Goal: Task Accomplishment & Management: Manage account settings

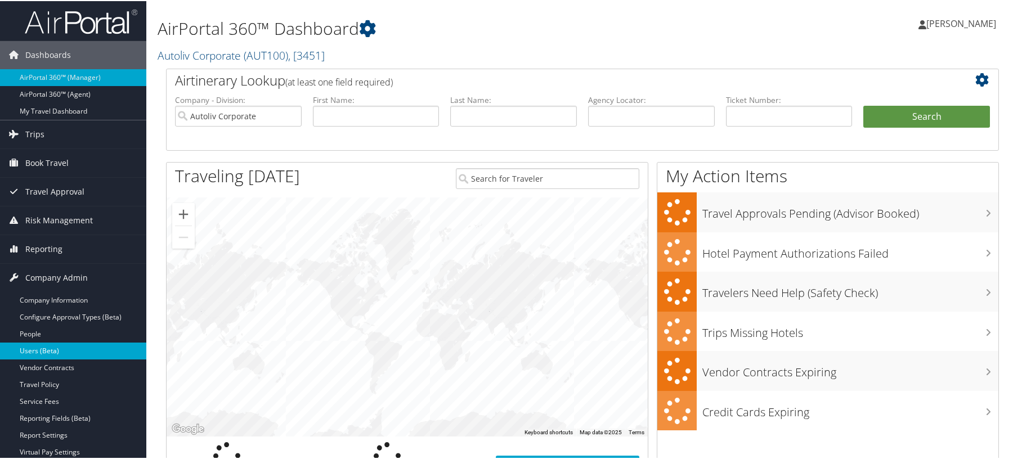
click at [68, 349] on link "Users (Beta)" at bounding box center [73, 350] width 146 height 17
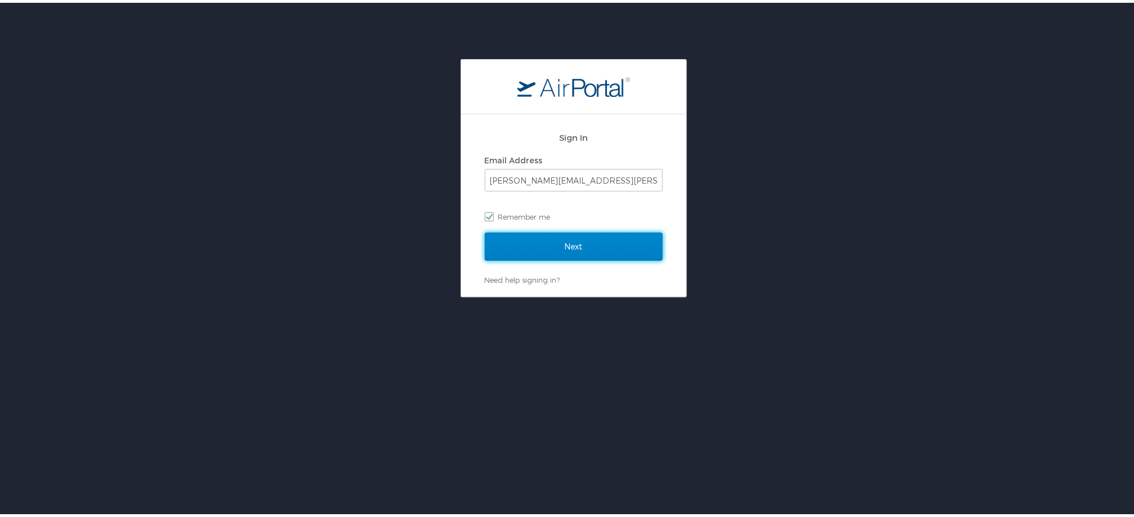
click at [595, 240] on input "Next" at bounding box center [574, 244] width 178 height 28
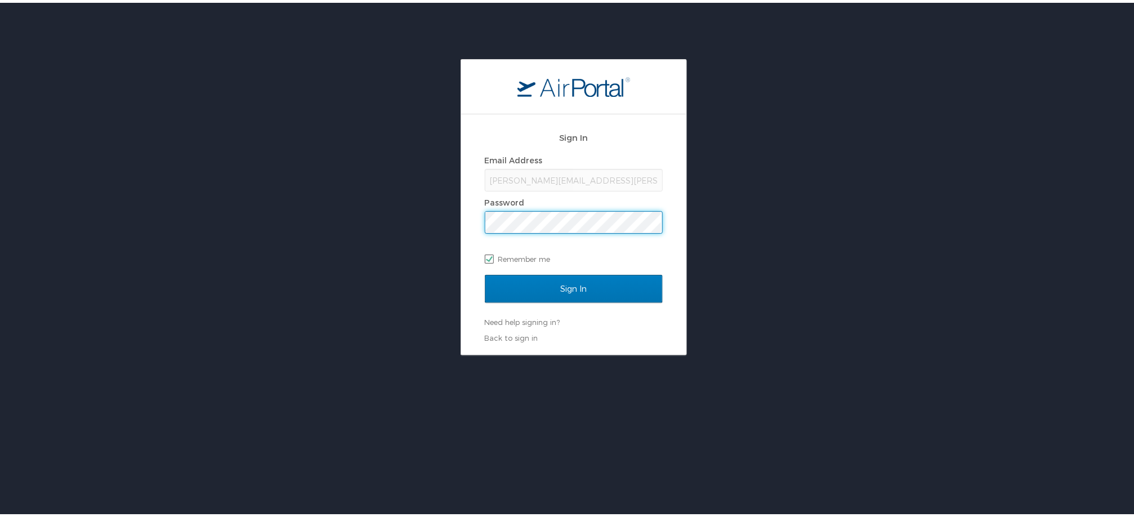
click at [485, 272] on input "Sign In" at bounding box center [574, 286] width 178 height 28
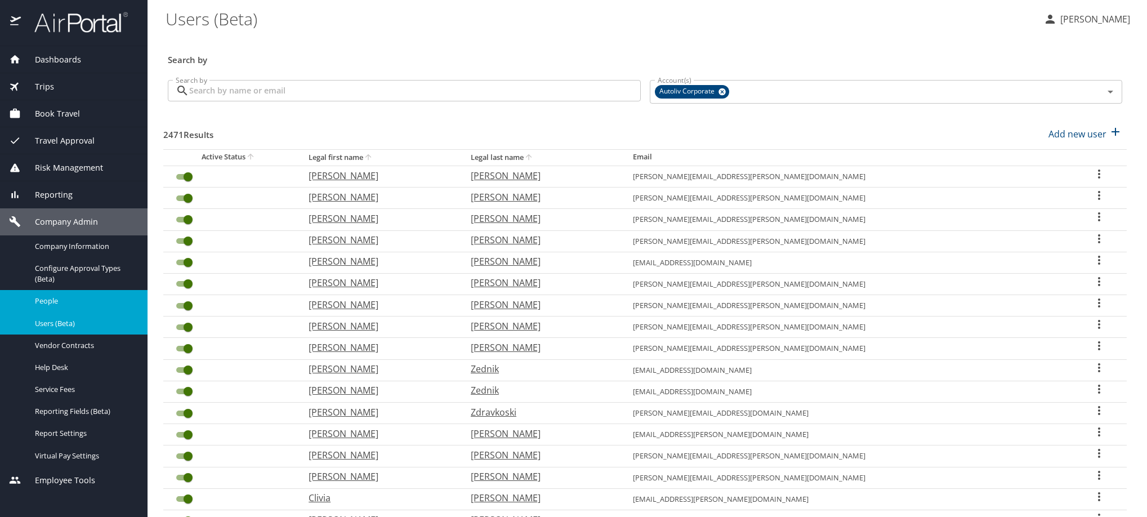
scroll to position [51, 0]
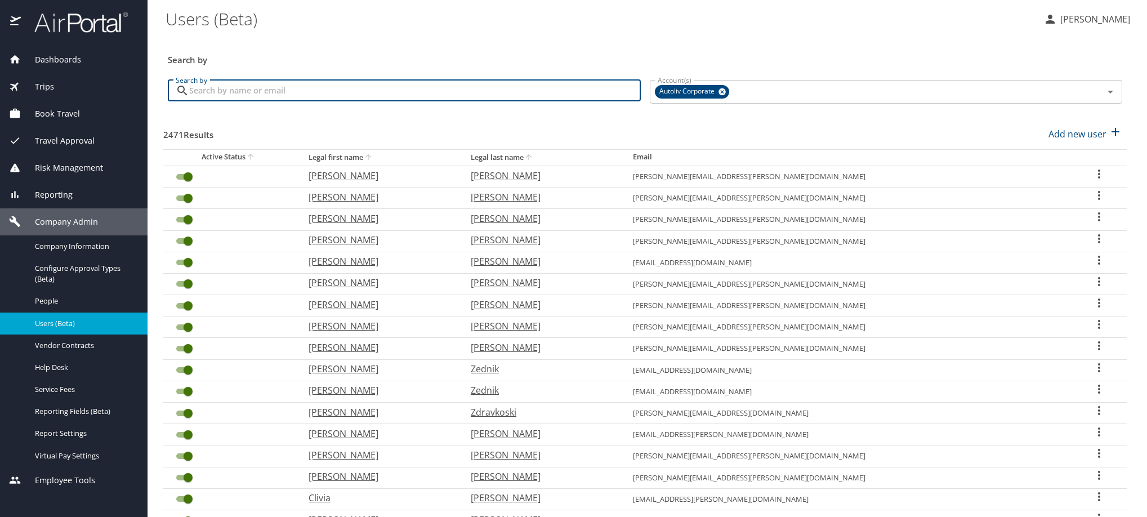
click at [333, 101] on input "Search by" at bounding box center [415, 90] width 452 height 21
paste input "afael.diaz@autoliv.com"
click at [189, 97] on icon at bounding box center [183, 91] width 14 height 14
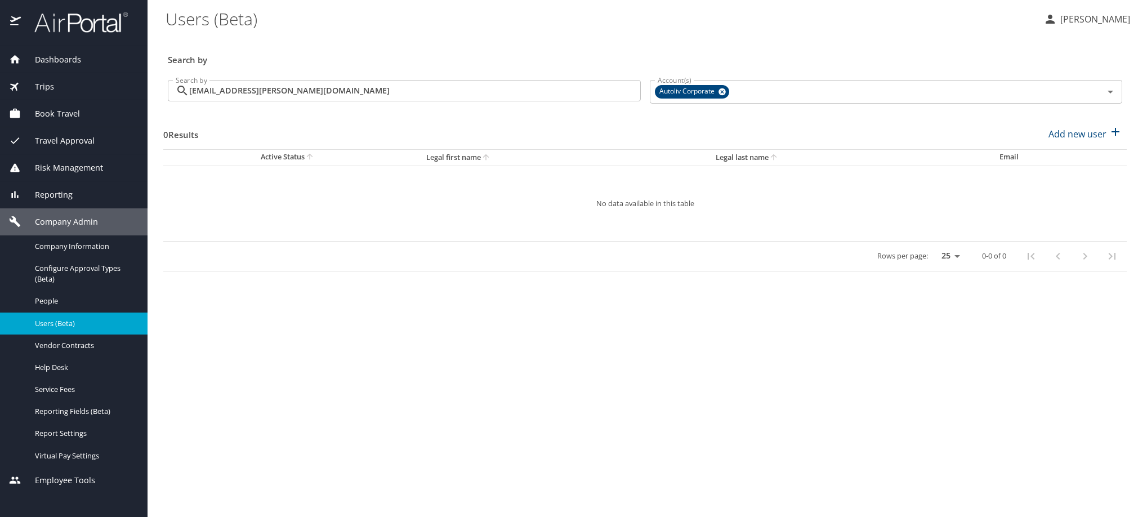
click at [189, 97] on icon at bounding box center [183, 91] width 14 height 14
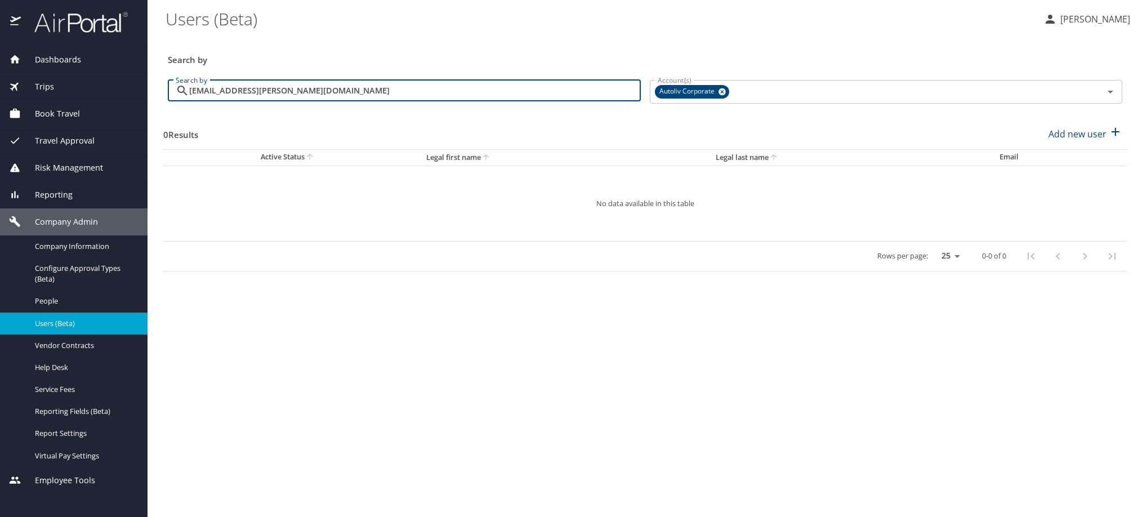
click at [193, 100] on input "afael.diaz@autoliv.com" at bounding box center [415, 90] width 452 height 21
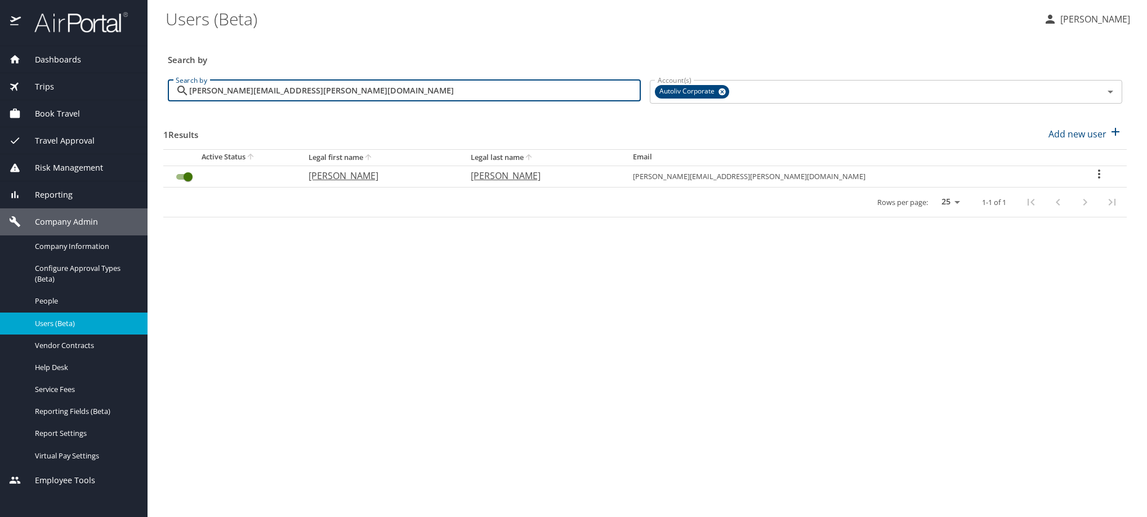
type input "rafael.diaz@autoliv.com"
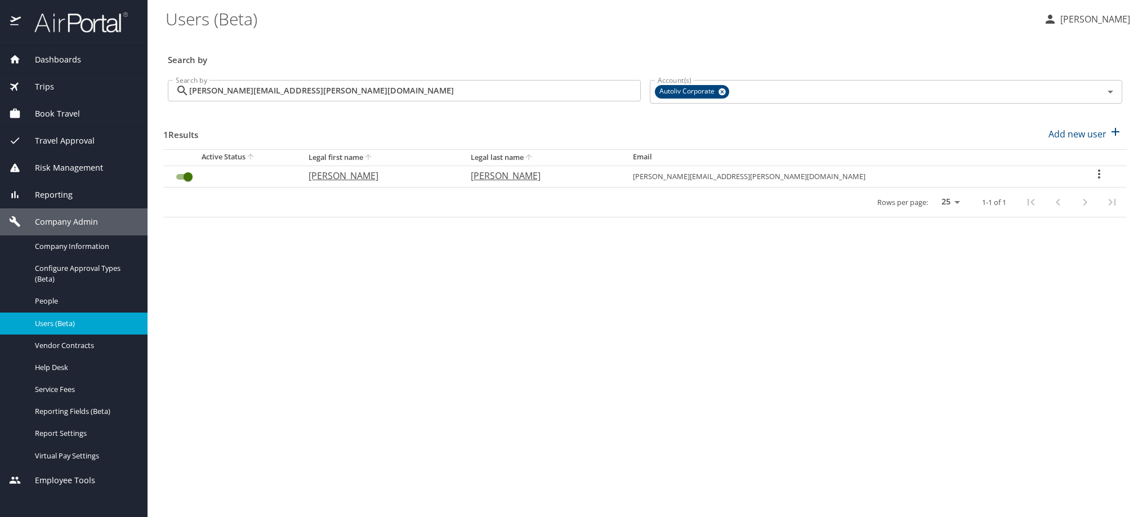
click at [1092, 181] on icon "User Search Table" at bounding box center [1099, 174] width 14 height 14
click at [1000, 204] on p "View profile" at bounding box center [976, 197] width 50 height 14
select select "US"
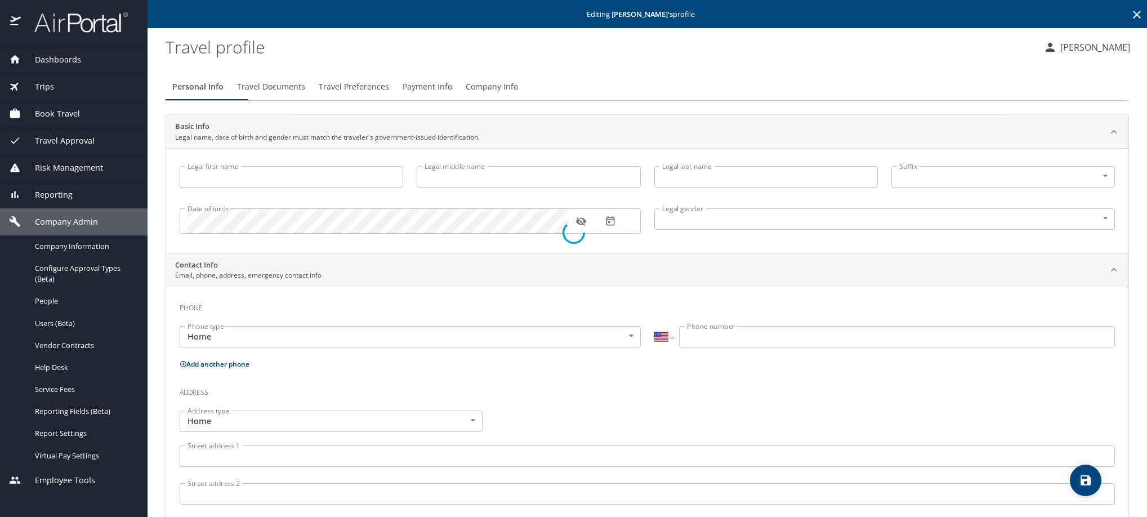
type input "RAFAEL"
type input "DIAZ LOPEZ"
type input "Male"
type input "Maria"
type input "Guadalupe"
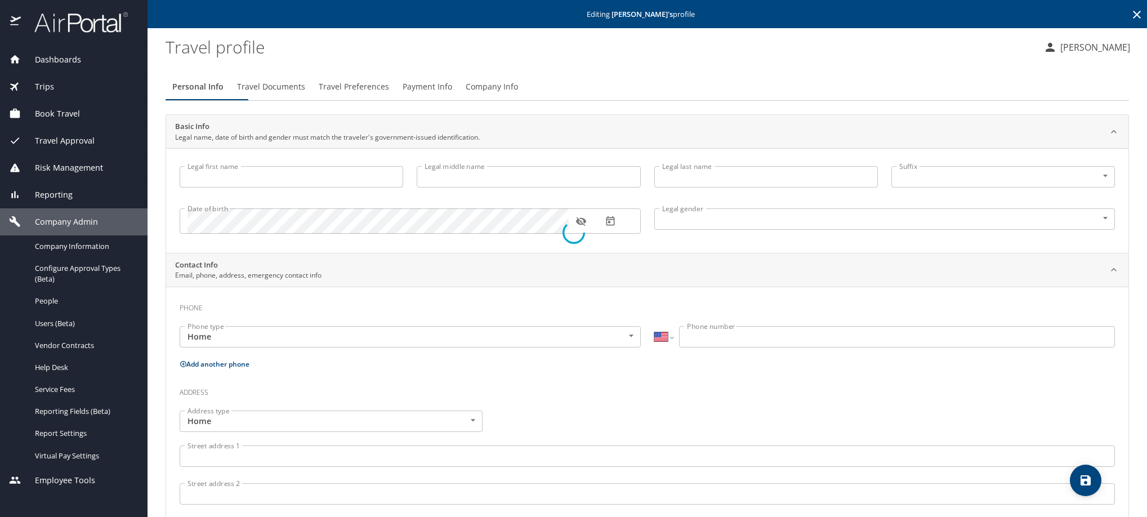
select select "MX"
type input "894 107 3355"
select select "MX"
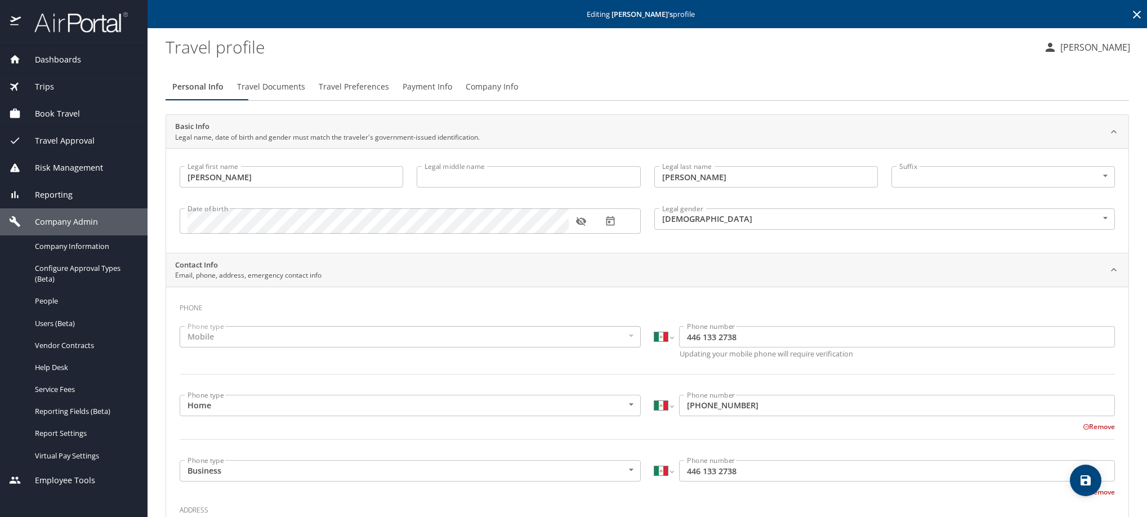
click at [452, 94] on span "Payment Info" at bounding box center [428, 87] width 50 height 14
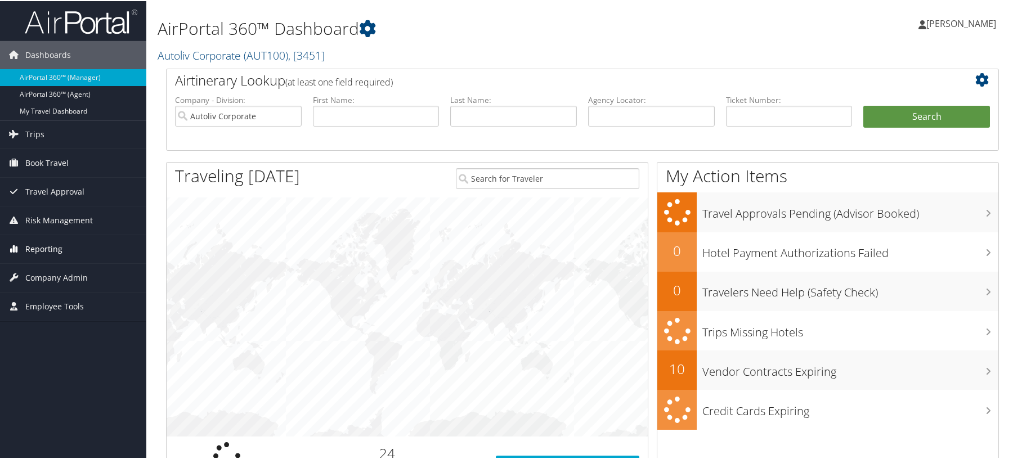
drag, startPoint x: 41, startPoint y: 247, endPoint x: 41, endPoint y: 255, distance: 8.4
click at [41, 247] on span "Reporting" at bounding box center [43, 248] width 37 height 28
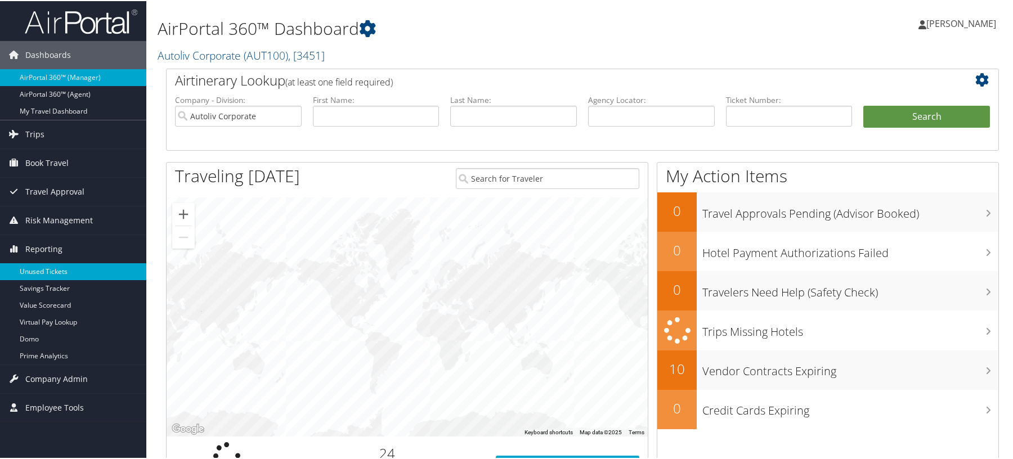
click at [43, 275] on link "Unused Tickets" at bounding box center [73, 270] width 146 height 17
